Goal: Task Accomplishment & Management: Use online tool/utility

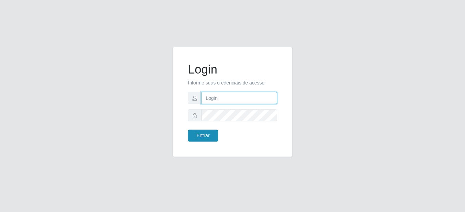
type input "mariabemais@B8"
click at [196, 132] on button "Entrar" at bounding box center [203, 136] width 30 height 12
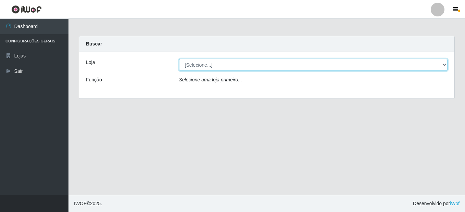
click at [232, 66] on select "[Selecione...] Bemais Supermercados - B8 [PERSON_NAME]" at bounding box center [313, 65] width 269 height 12
select select "413"
click at [179, 59] on select "[Selecione...] Bemais Supermercados - B8 [PERSON_NAME]" at bounding box center [313, 65] width 269 height 12
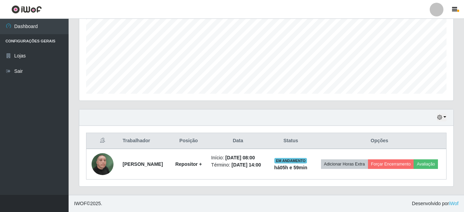
scroll to position [156, 0]
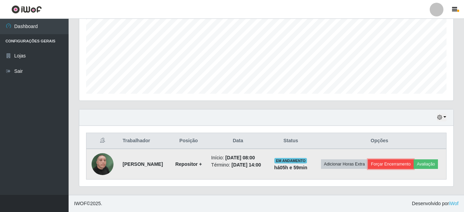
click at [400, 160] on button "Forçar Encerramento" at bounding box center [391, 165] width 46 height 10
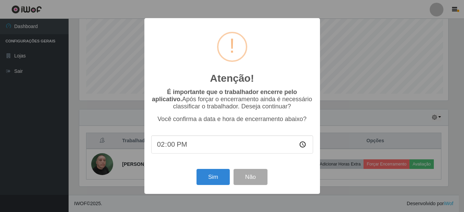
scroll to position [142, 370]
click at [221, 180] on button "Sim" at bounding box center [213, 177] width 33 height 16
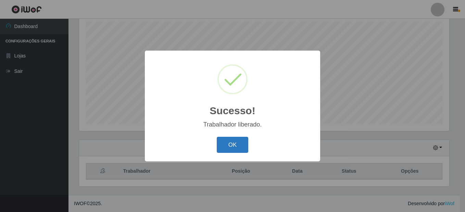
click at [241, 144] on button "OK" at bounding box center [233, 145] width 32 height 16
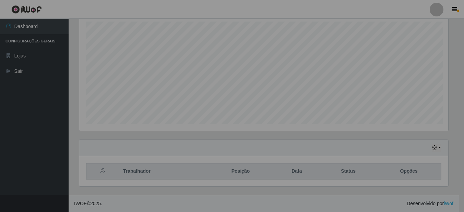
scroll to position [142, 374]
